Goal: Information Seeking & Learning: Learn about a topic

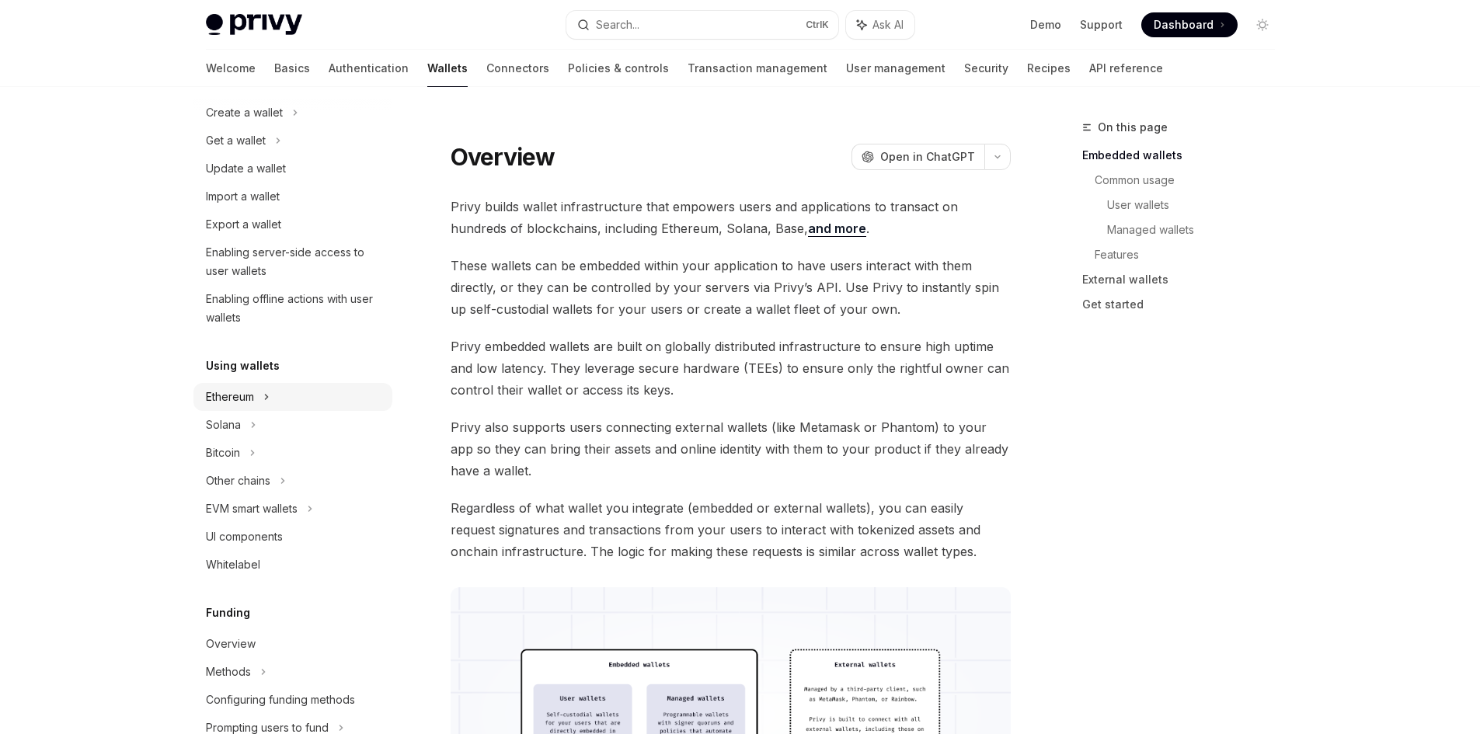
scroll to position [155, 0]
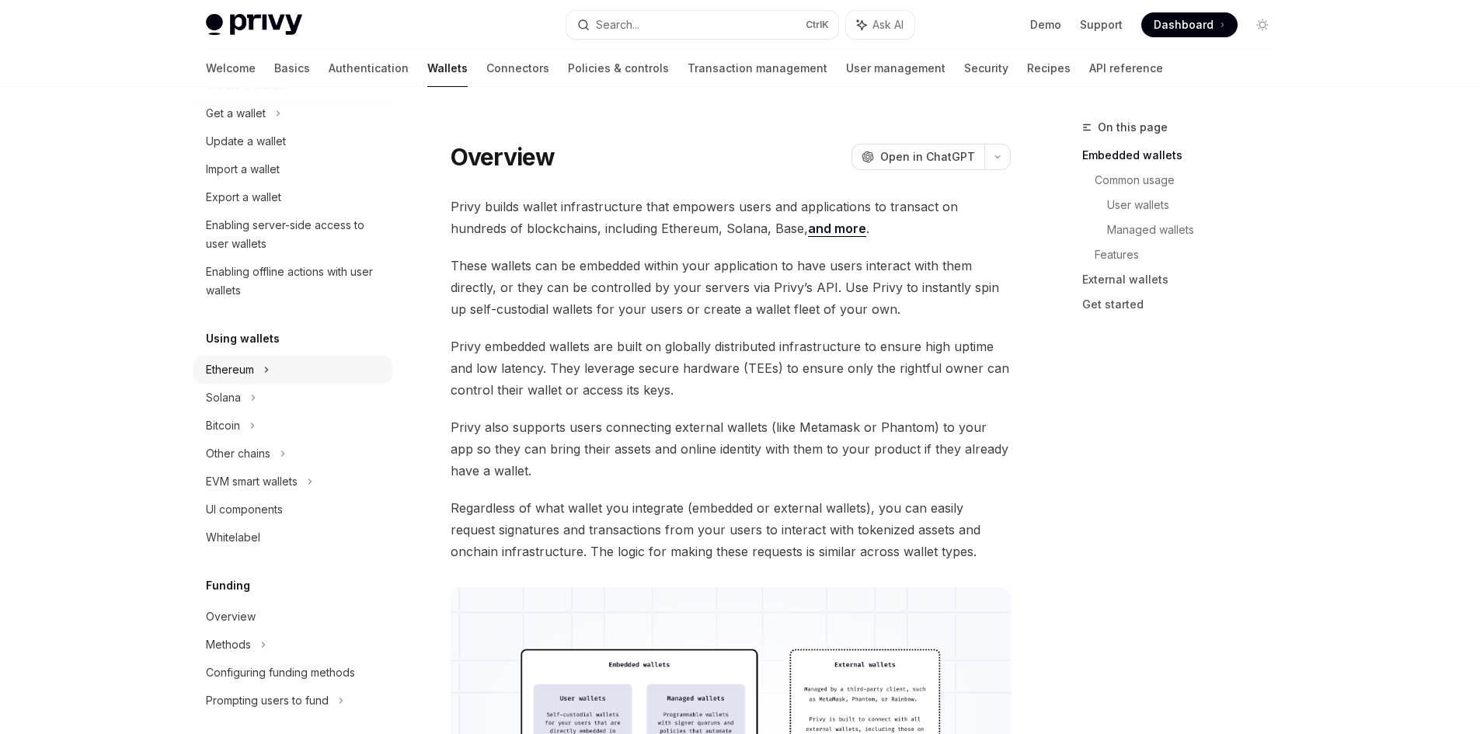
click at [285, 99] on div "Ethereum" at bounding box center [292, 85] width 199 height 28
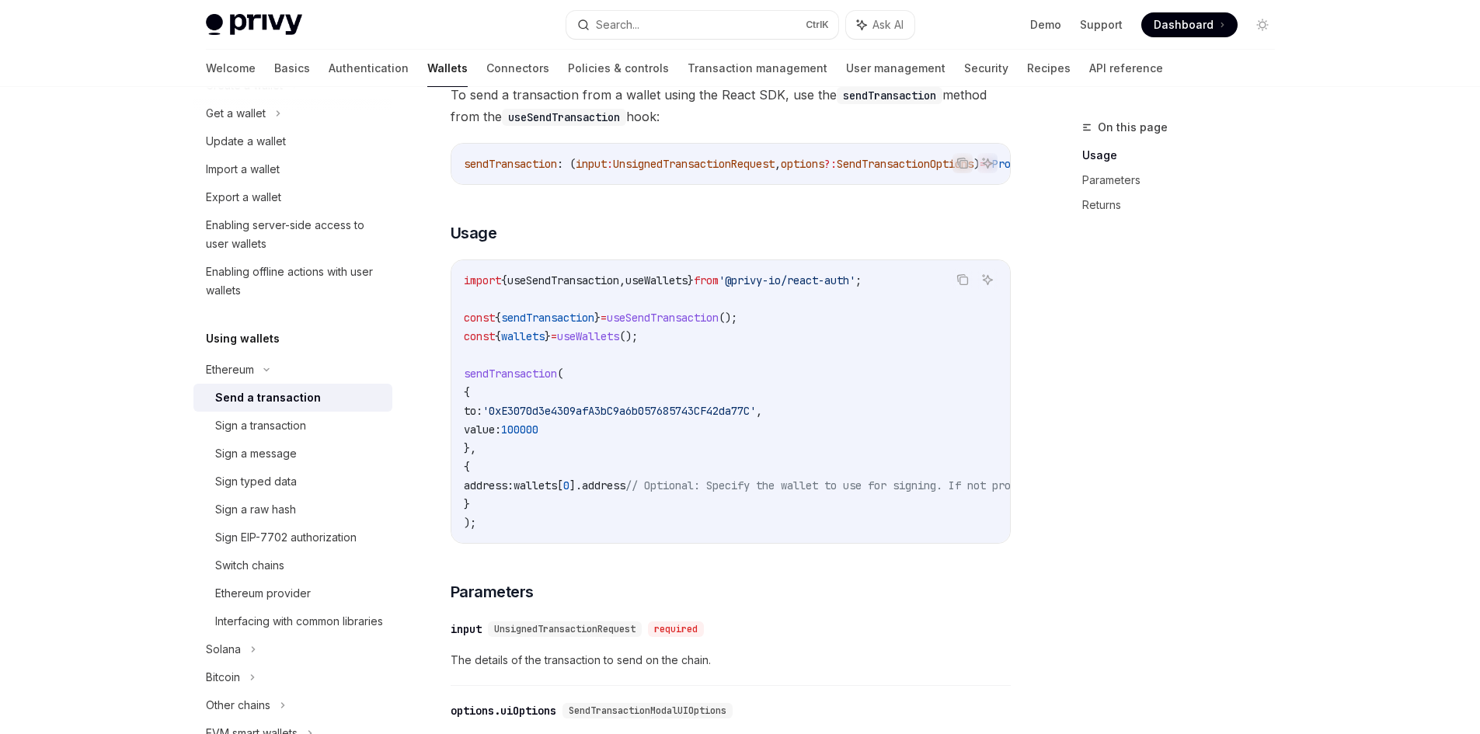
scroll to position [155, 0]
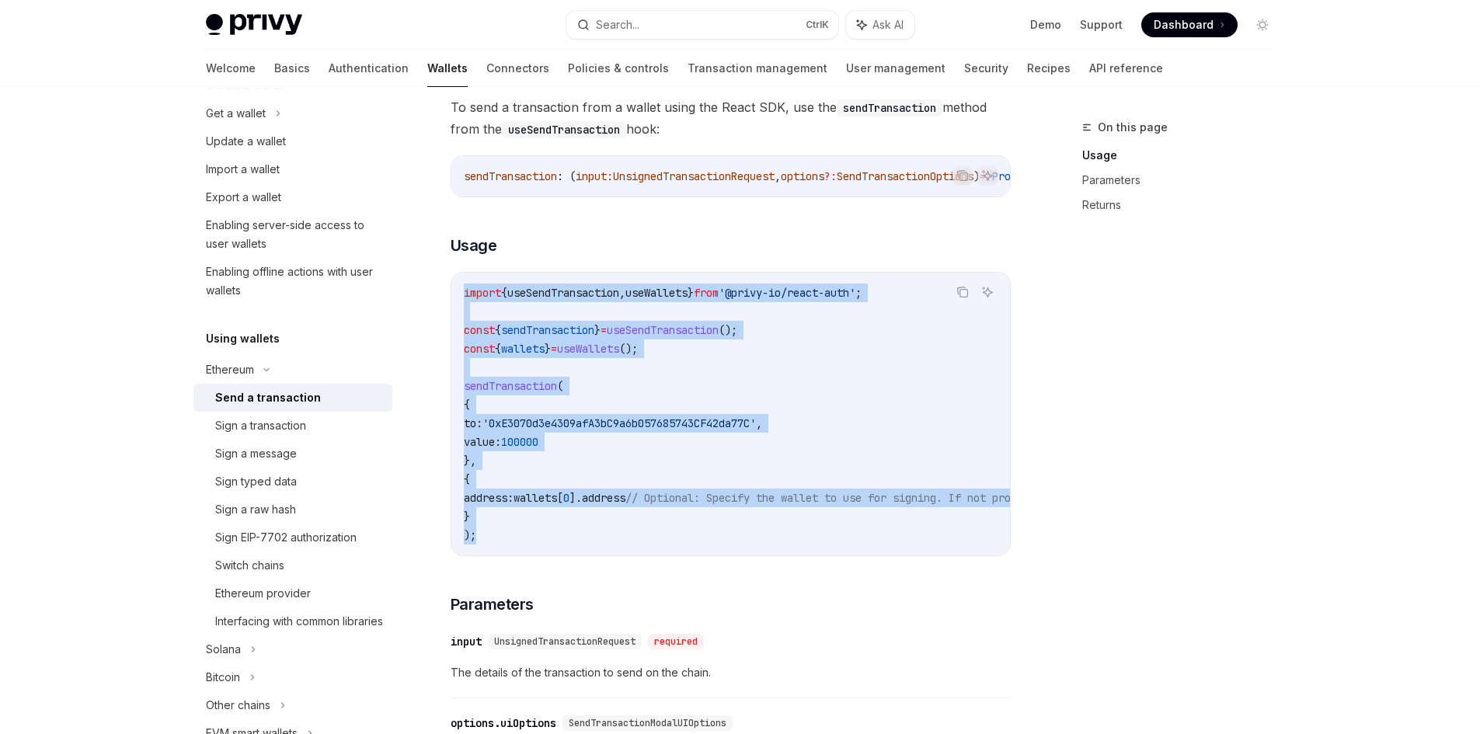
drag, startPoint x: 535, startPoint y: 550, endPoint x: 452, endPoint y: 295, distance: 268.0
click at [452, 295] on div "import { useSendTransaction , useWallets } from '@privy-io/react-auth' ; const …" at bounding box center [730, 414] width 558 height 283
copy code "import { useSendTransaction , useWallets } from '@privy-io/react-auth' ; const …"
click at [757, 344] on code "import { useSendTransaction , useWallets } from '@privy-io/react-auth' ; const …" at bounding box center [871, 414] width 814 height 261
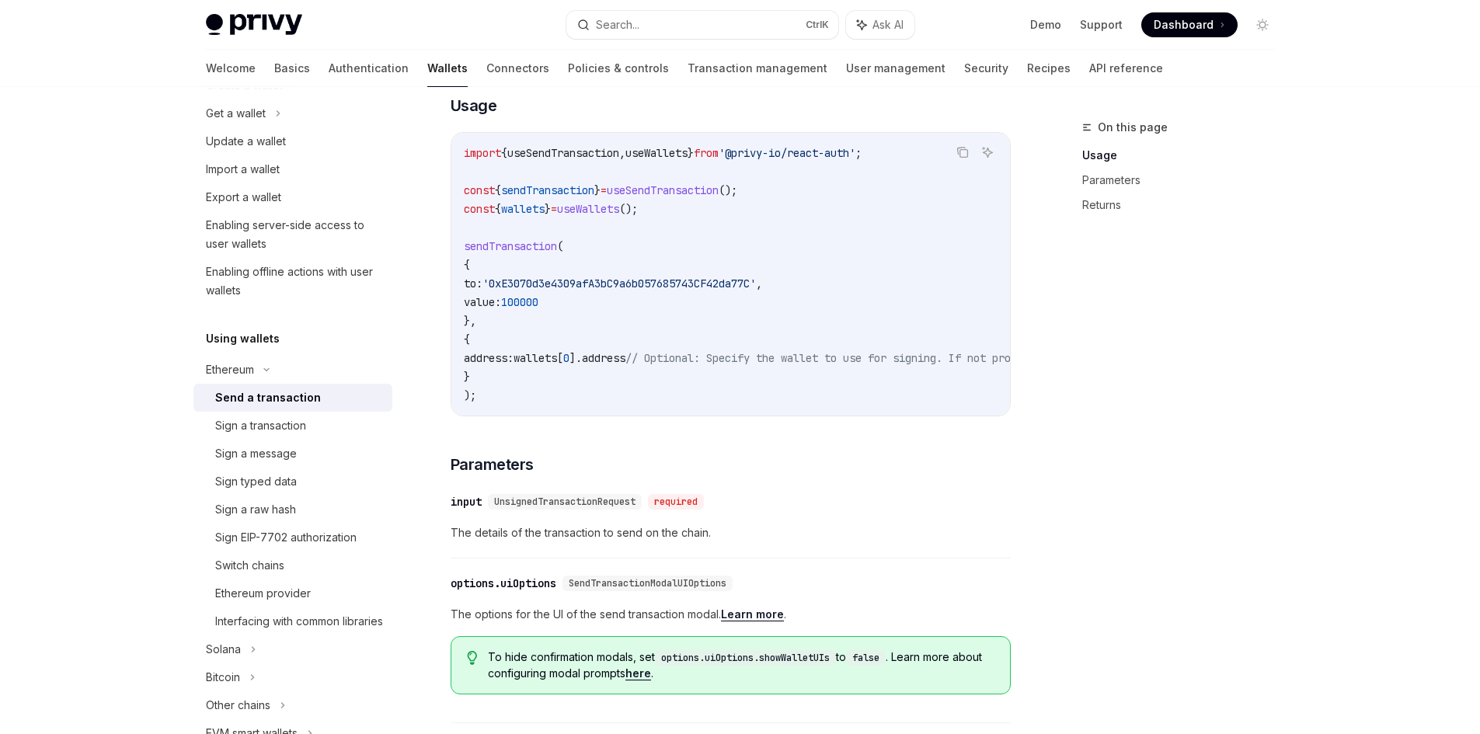
scroll to position [544, 0]
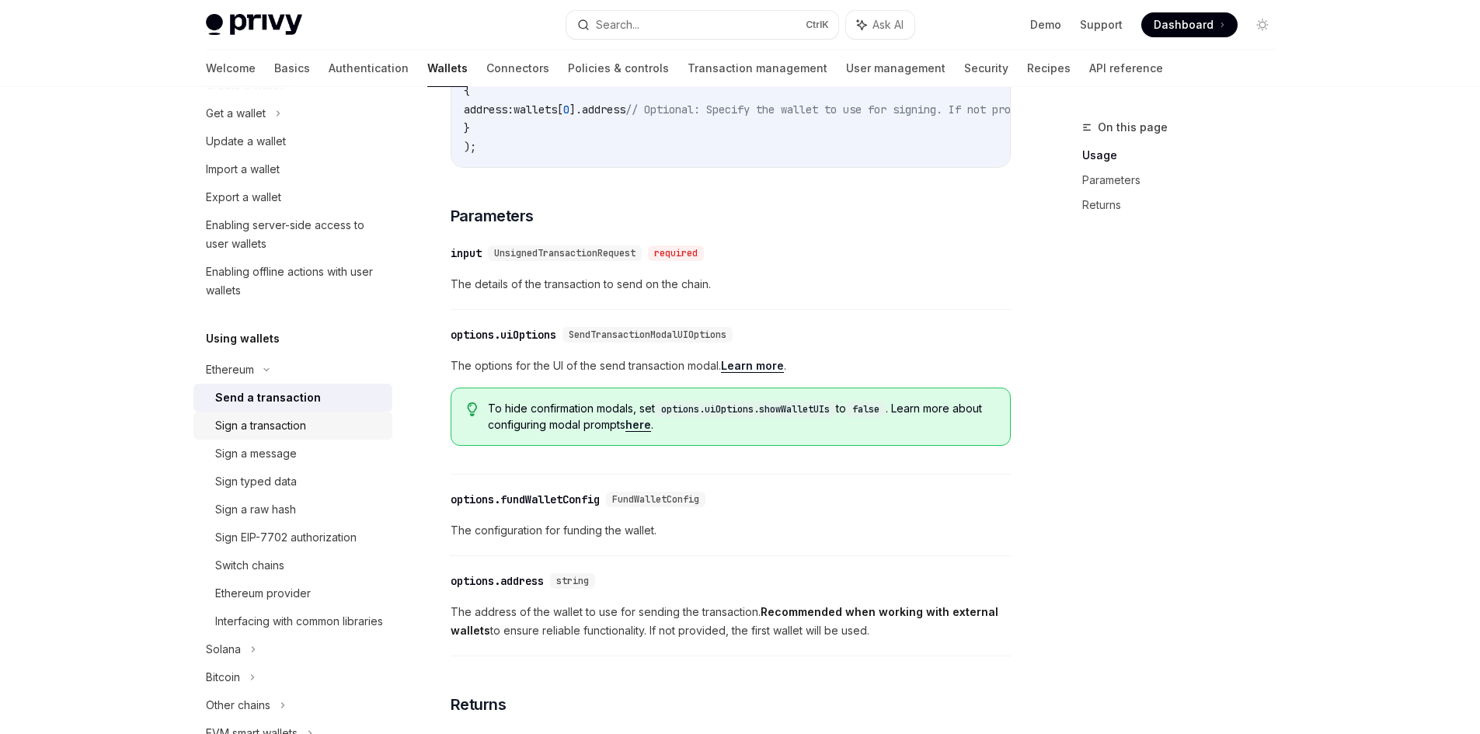
click at [261, 419] on div "Sign a transaction" at bounding box center [260, 425] width 91 height 19
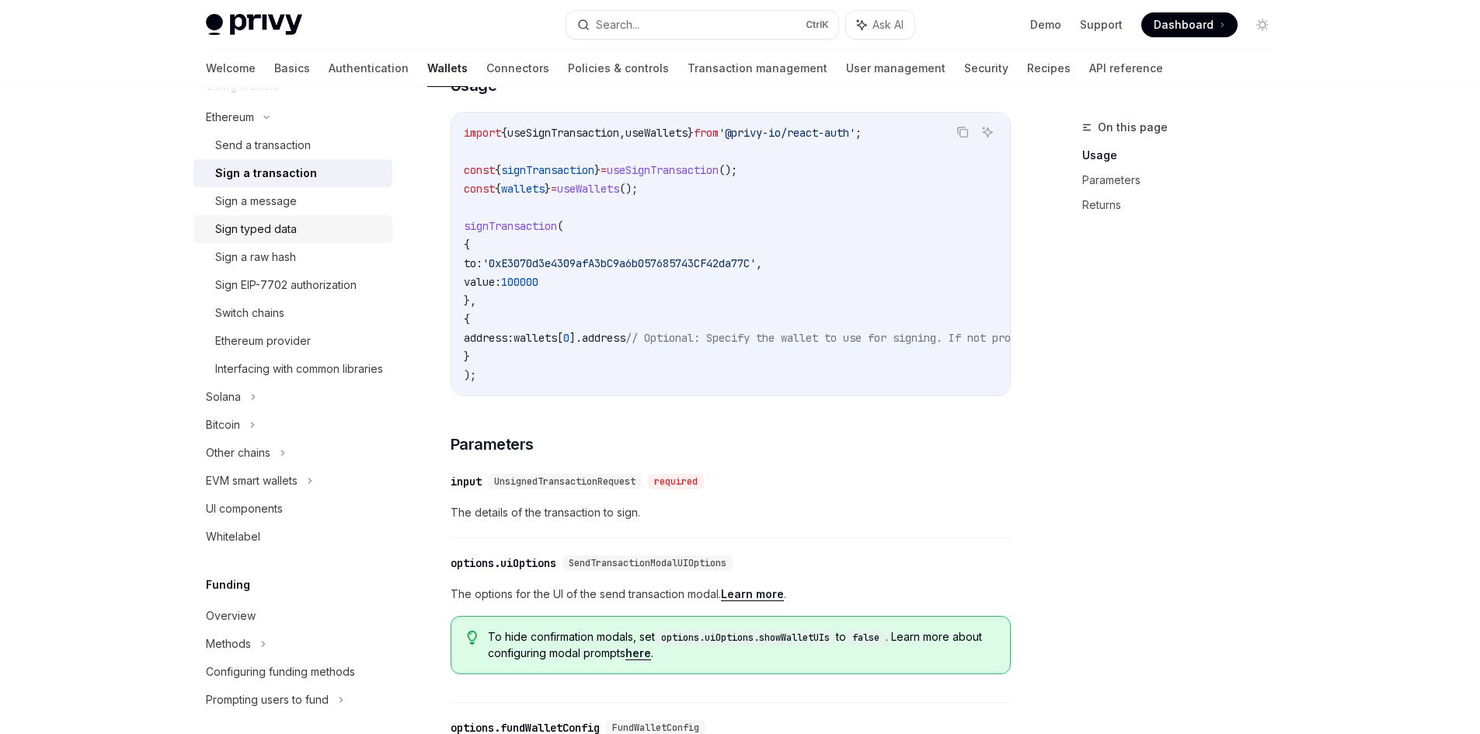
scroll to position [466, 0]
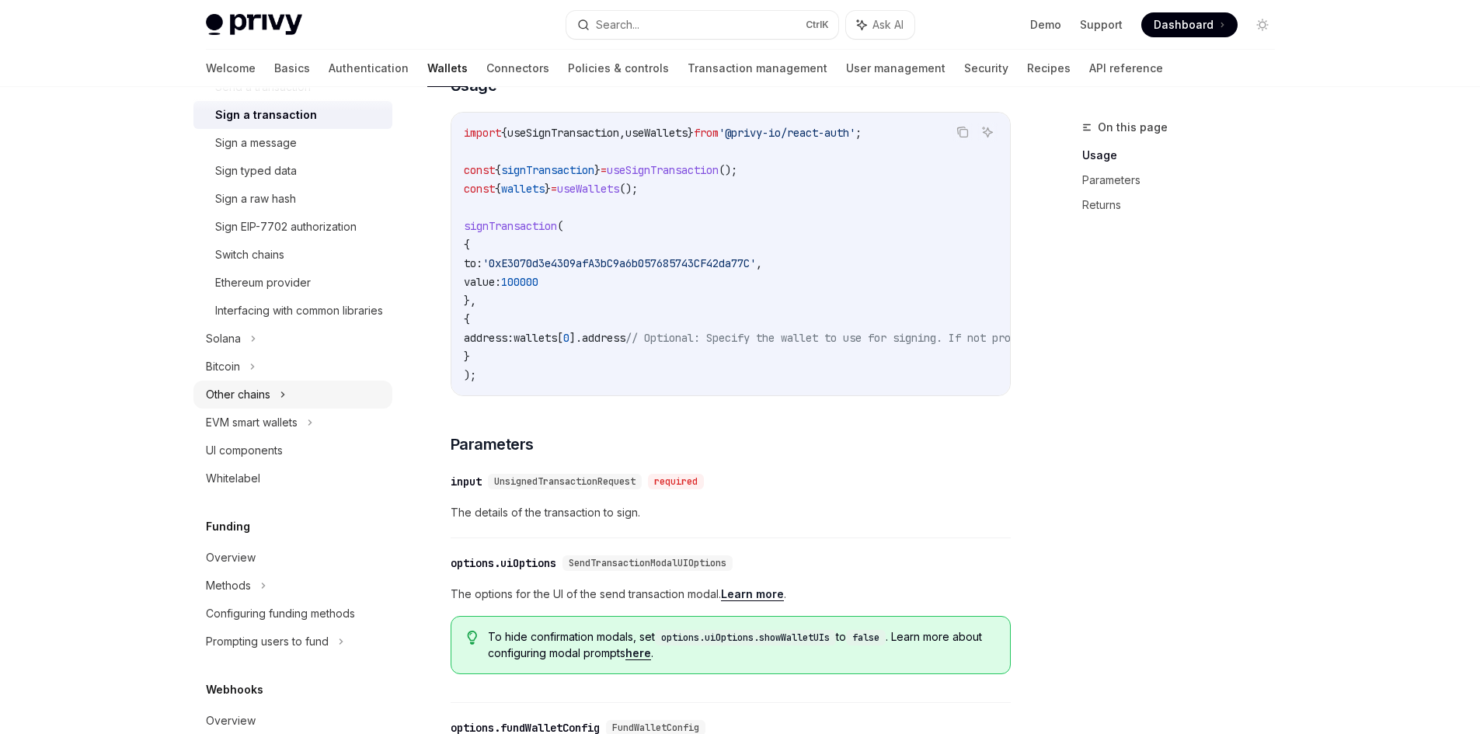
click at [272, 405] on div "Other chains" at bounding box center [292, 395] width 199 height 28
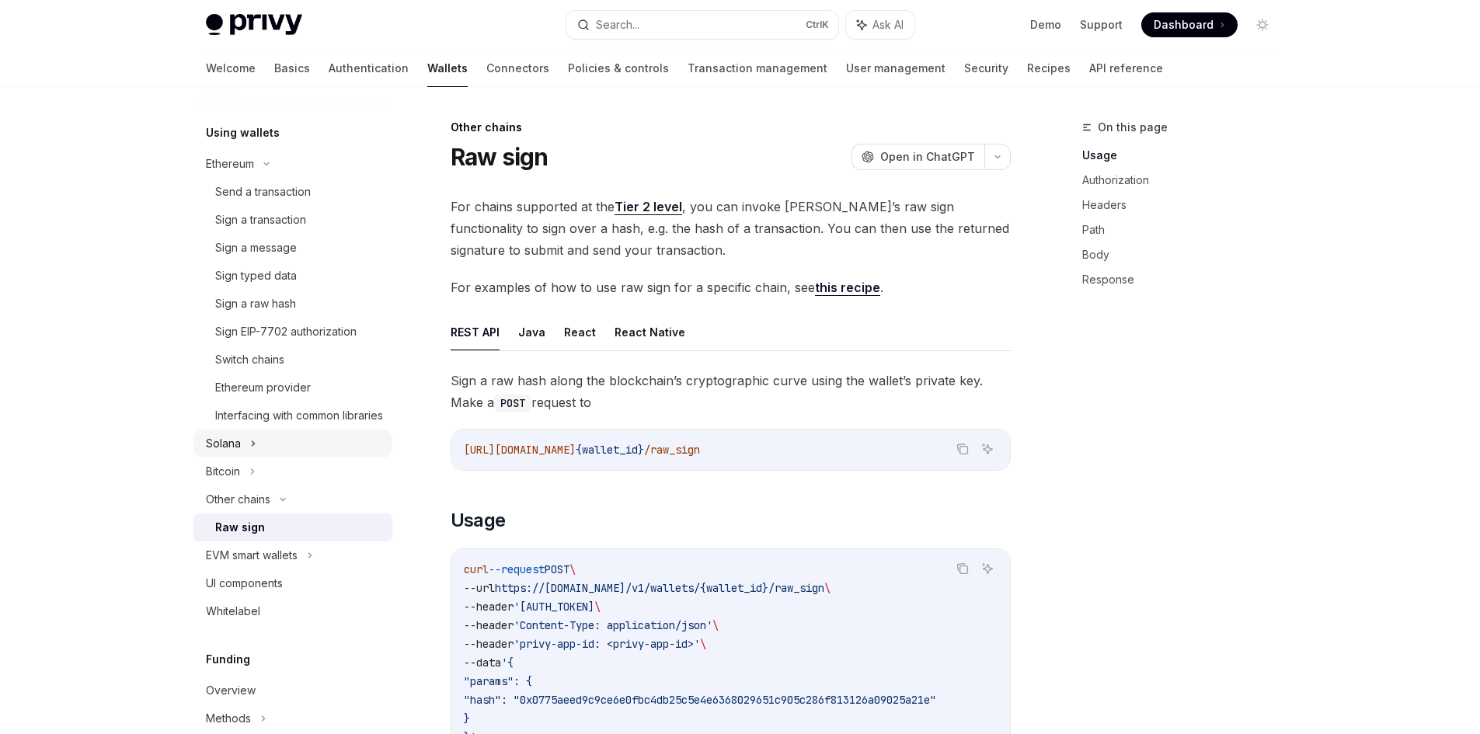
scroll to position [466, 0]
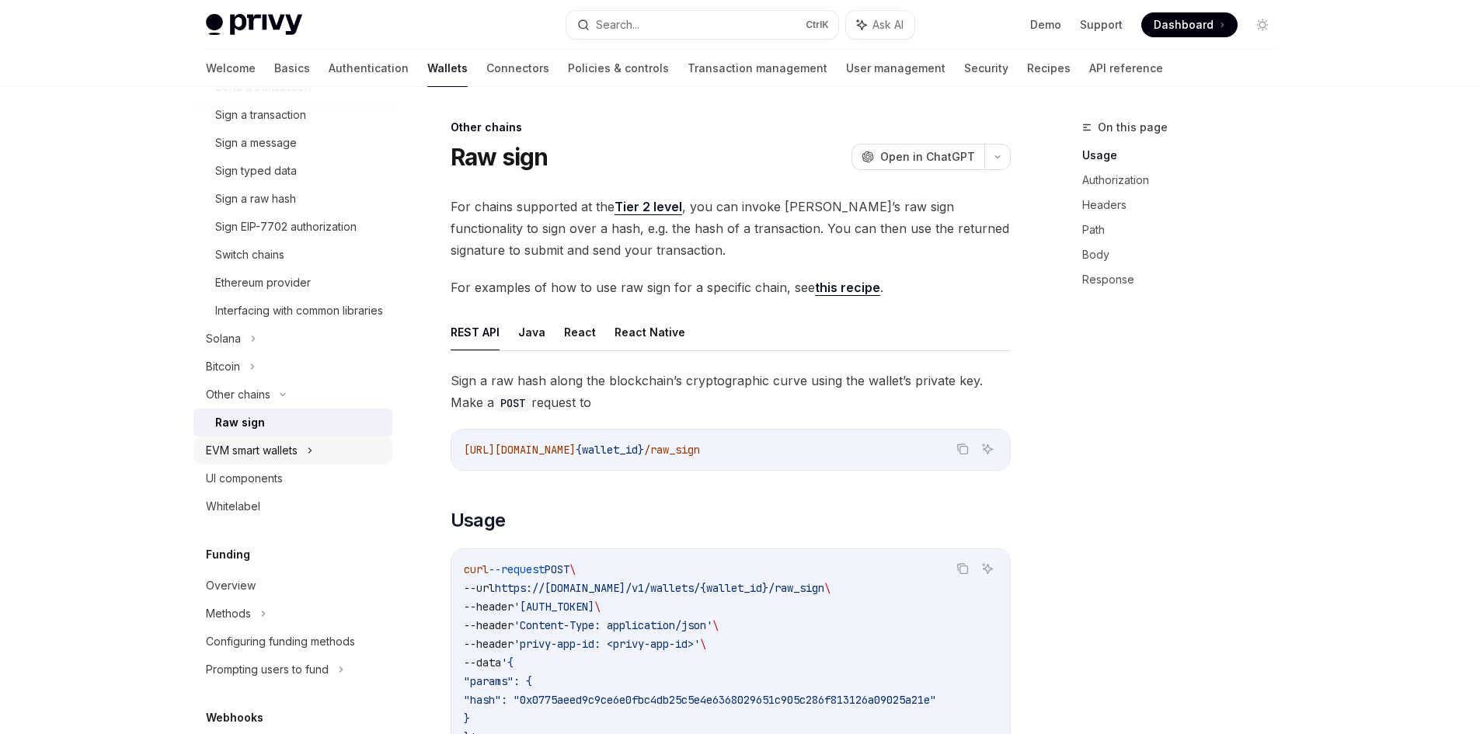
click at [306, 460] on div "EVM smart wallets" at bounding box center [292, 451] width 199 height 28
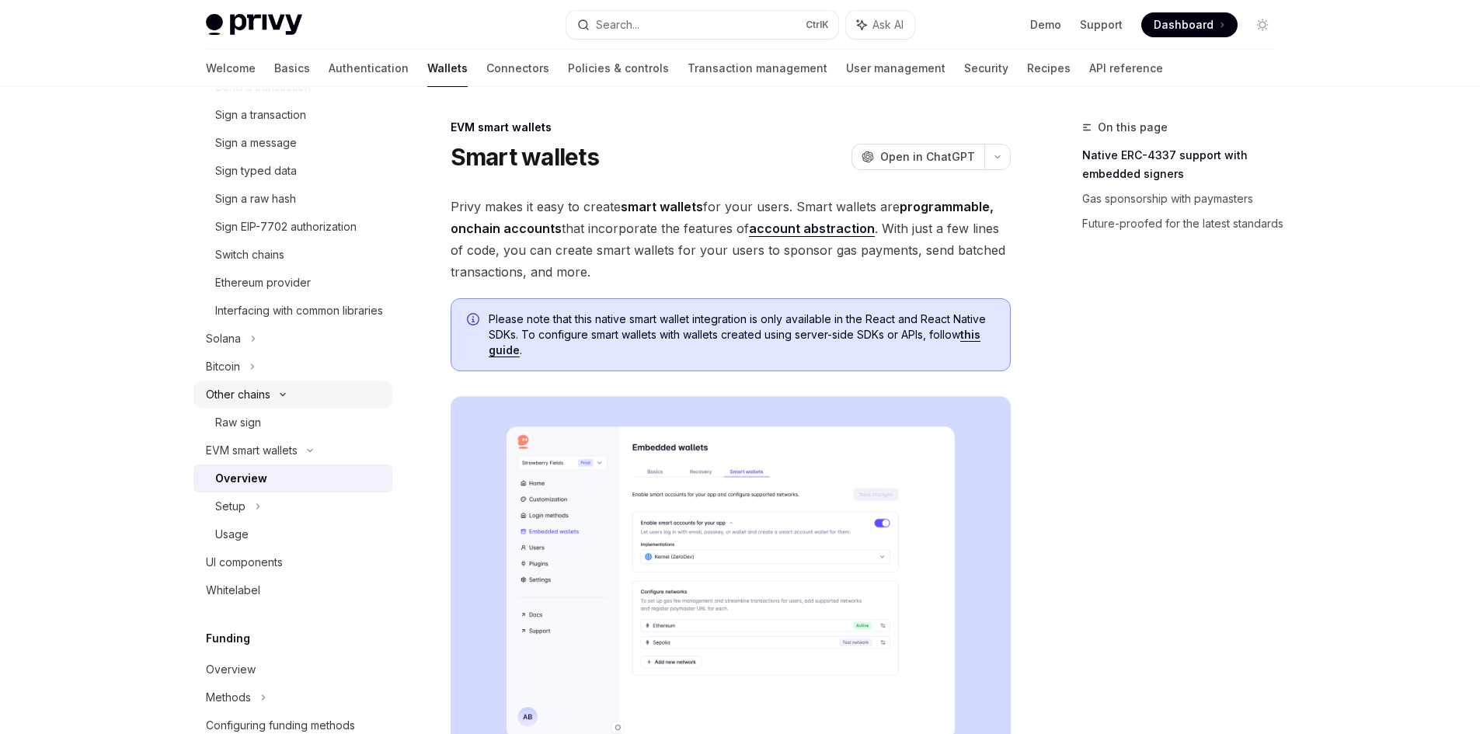
click at [269, 404] on div "Other chains" at bounding box center [238, 394] width 64 height 19
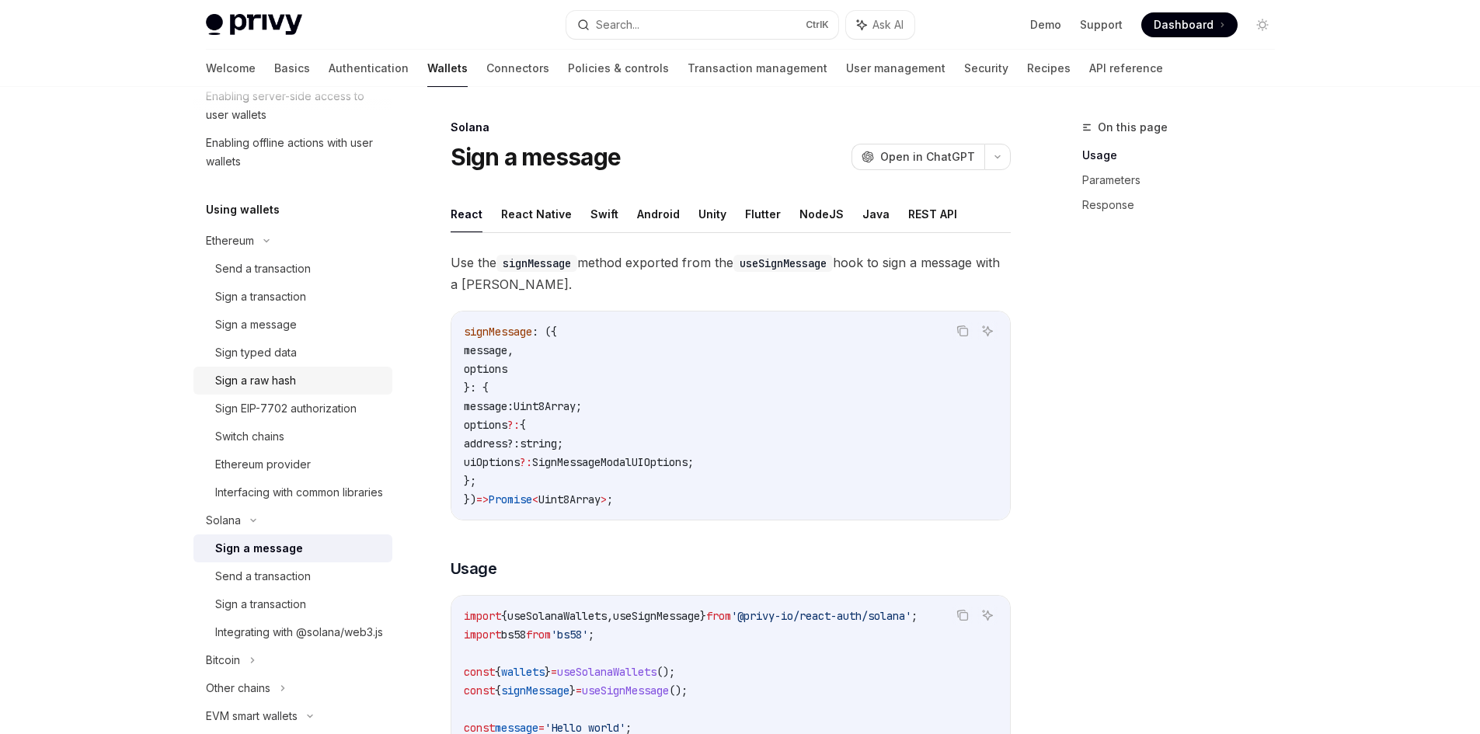
scroll to position [233, 0]
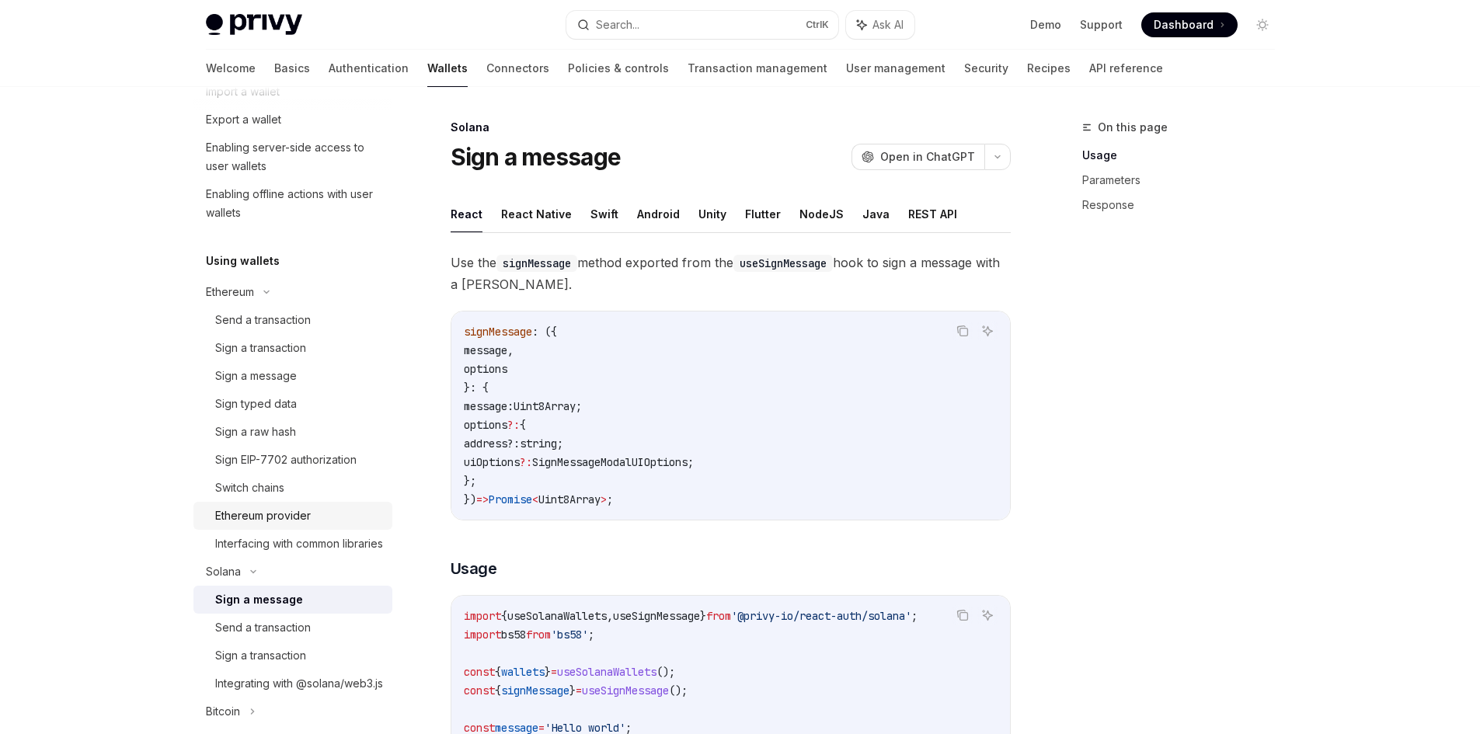
click at [304, 515] on div "Ethereum provider" at bounding box center [263, 515] width 96 height 19
type textarea "*"
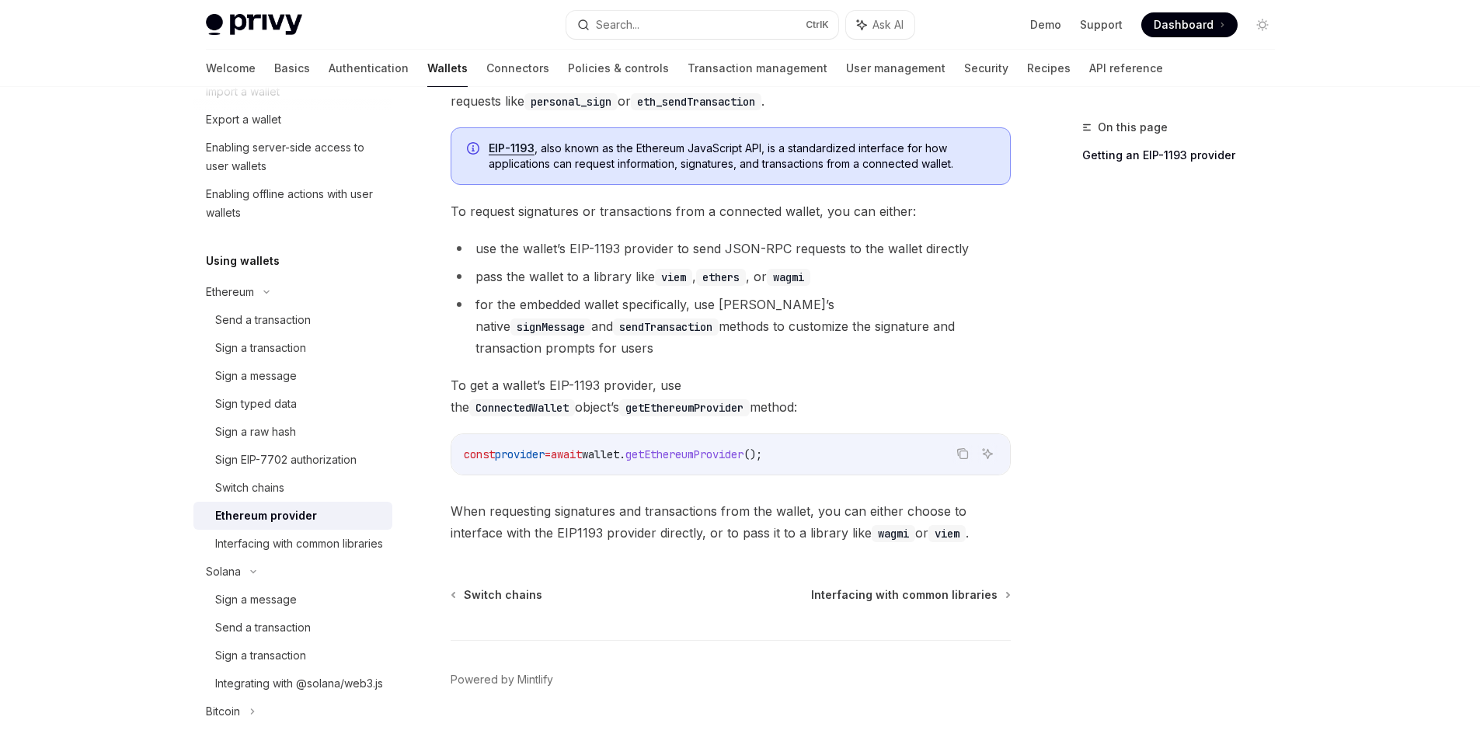
scroll to position [205, 0]
